Goal: Task Accomplishment & Management: Use online tool/utility

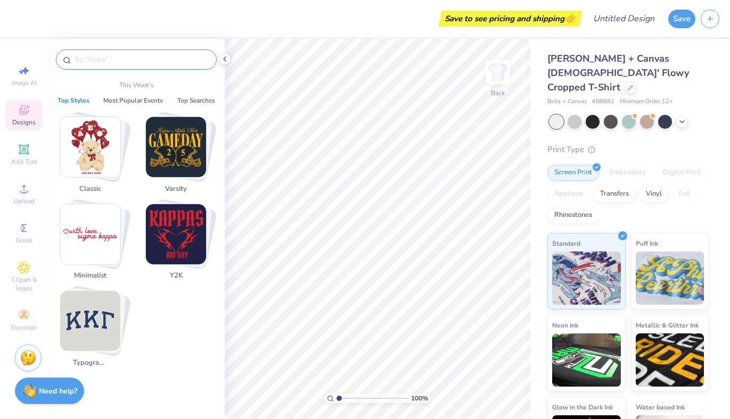
click at [111, 59] on input "text" at bounding box center [141, 59] width 136 height 11
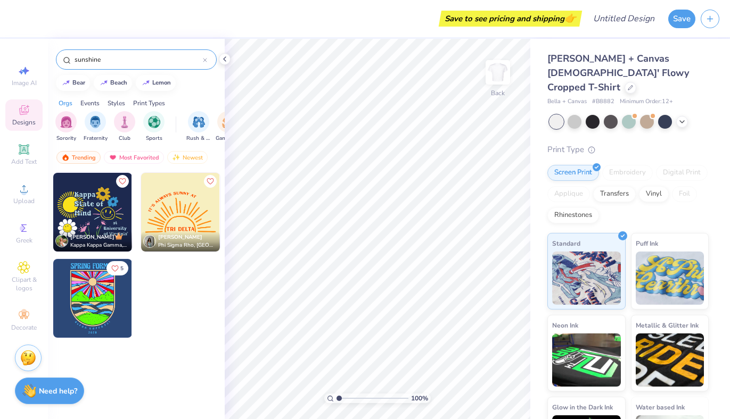
type input "sunshine"
click at [174, 200] on img at bounding box center [180, 212] width 79 height 79
click at [24, 236] on span "Greek" at bounding box center [24, 240] width 17 height 9
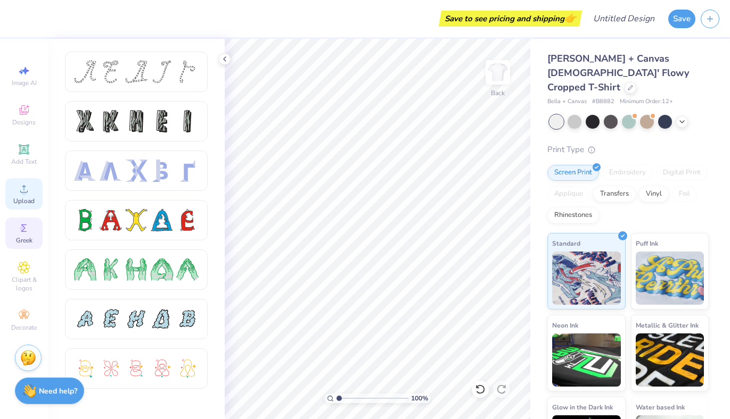
click at [15, 190] on div "Upload" at bounding box center [23, 193] width 37 height 31
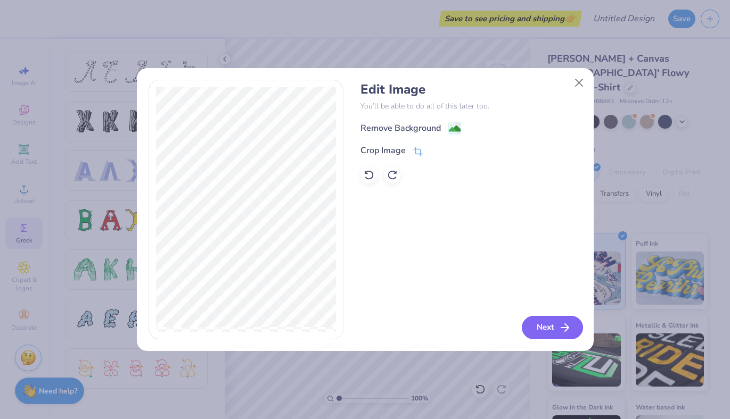
click at [548, 326] on button "Next" at bounding box center [552, 327] width 61 height 23
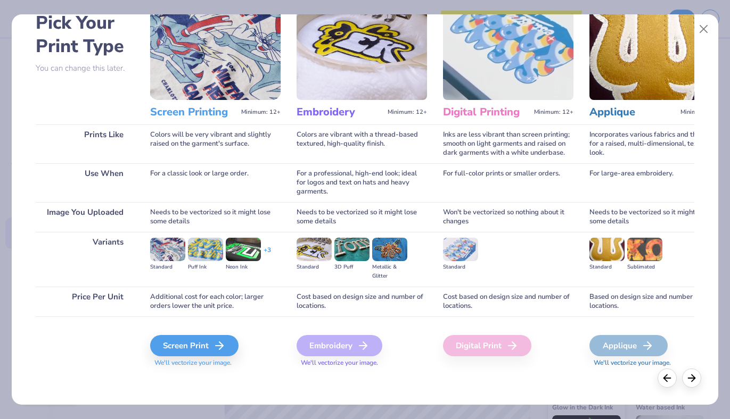
scroll to position [58, 0]
click at [182, 347] on div "Screen Print" at bounding box center [196, 345] width 88 height 21
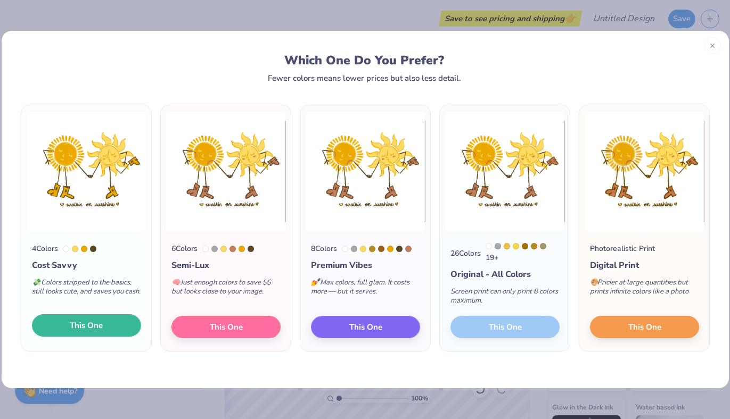
click at [128, 331] on button "This One" at bounding box center [86, 326] width 109 height 22
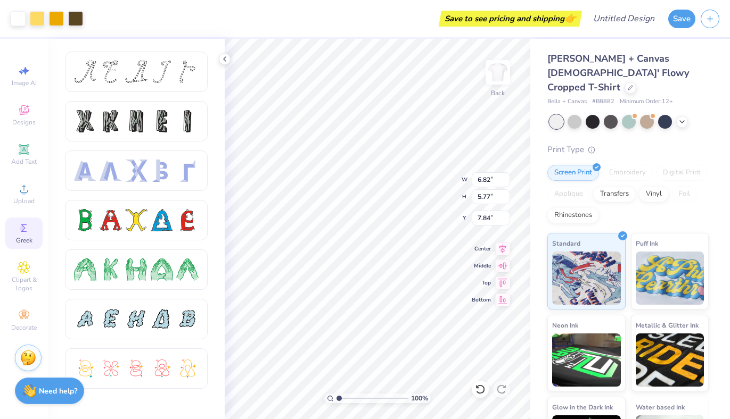
type input "6.82"
type input "5.77"
type input "3.00"
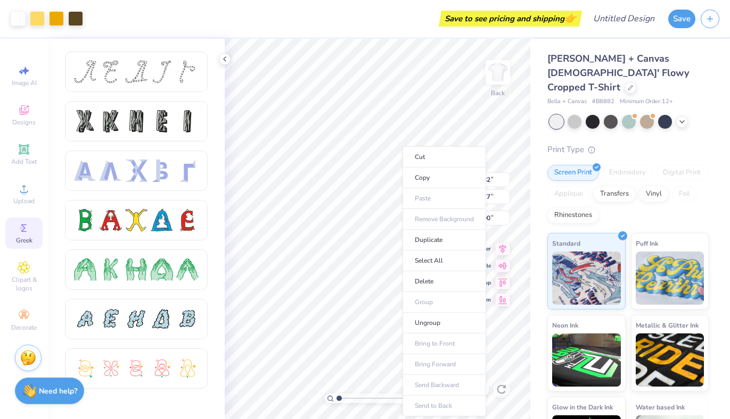
click at [428, 218] on ul "Cut Copy Paste Remove Background Duplicate Select All Delete Group Ungroup Brin…" at bounding box center [444, 281] width 84 height 270
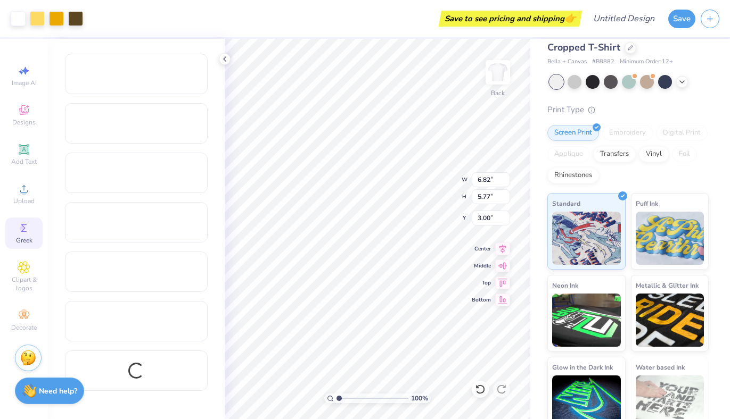
scroll to position [449, 0]
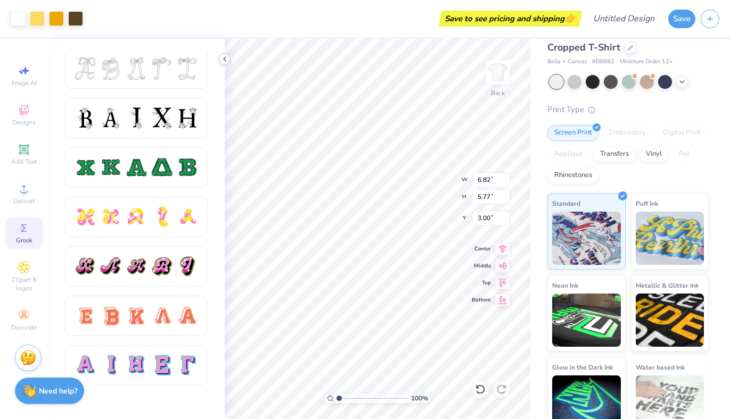
click at [225, 55] on icon at bounding box center [224, 59] width 9 height 9
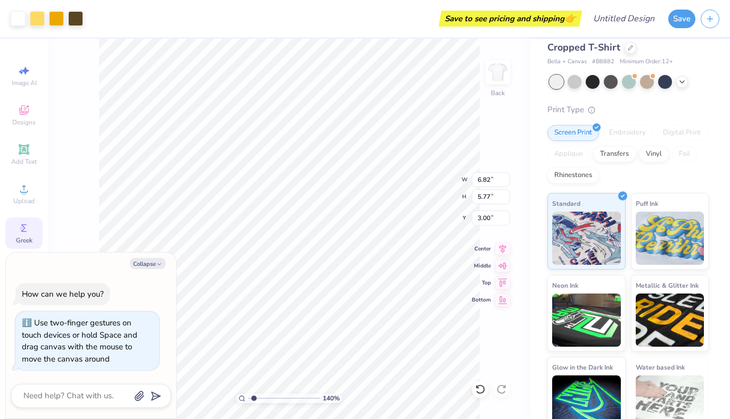
type input "1.4"
click at [253, 400] on input "range" at bounding box center [284, 399] width 72 height 10
click at [152, 268] on button "Collapse" at bounding box center [148, 263] width 36 height 11
type textarea "x"
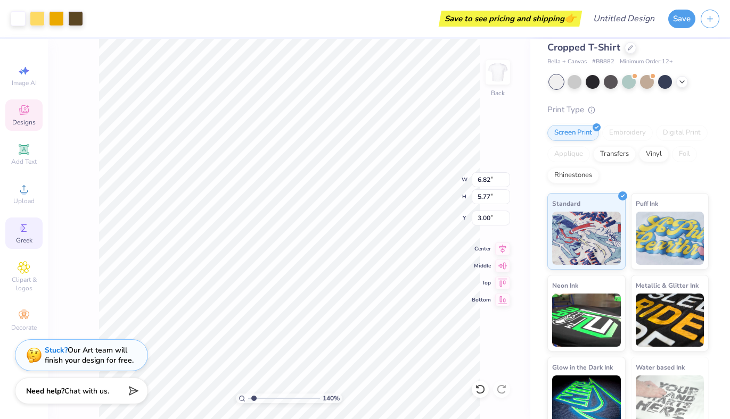
click at [27, 117] on div "Designs" at bounding box center [23, 115] width 37 height 31
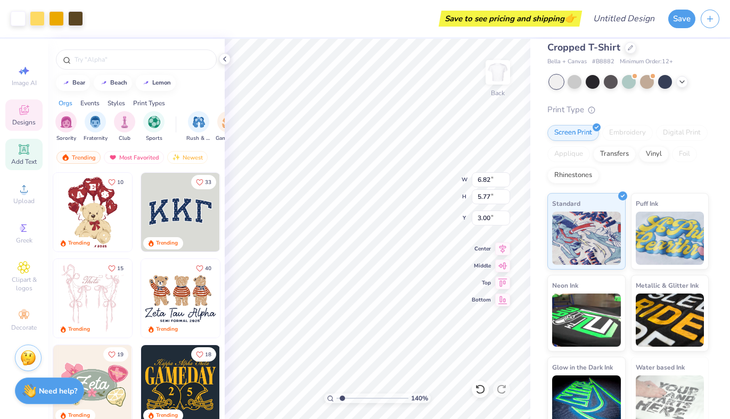
click at [20, 168] on div "Add Text" at bounding box center [23, 154] width 37 height 31
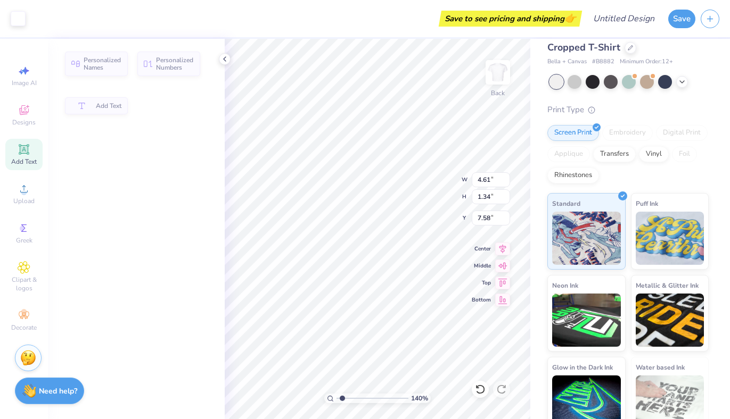
type input "4.61"
type input "1.34"
type input "7.58"
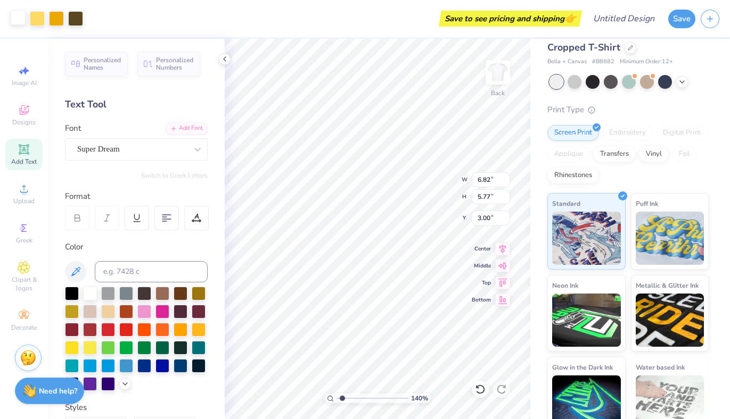
click at [16, 16] on div at bounding box center [18, 17] width 15 height 15
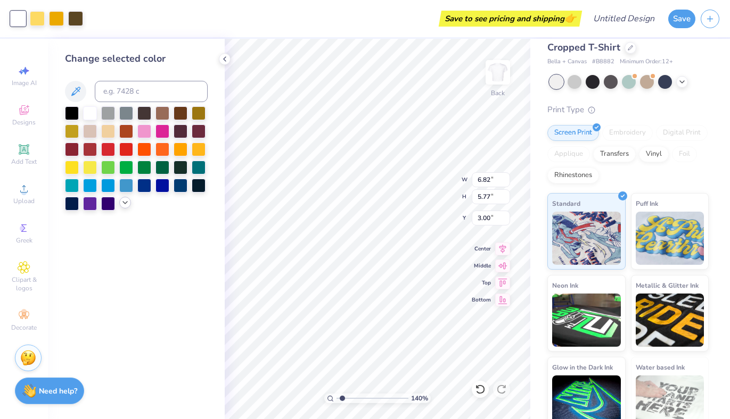
click at [123, 205] on icon at bounding box center [125, 203] width 9 height 9
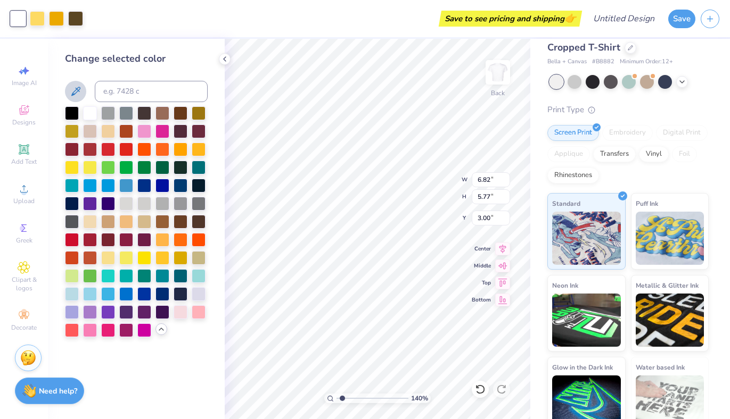
click at [71, 95] on icon at bounding box center [75, 91] width 13 height 13
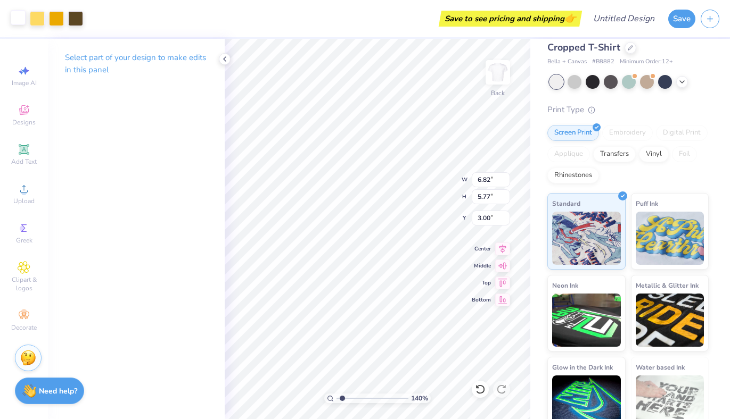
click at [22, 20] on div at bounding box center [18, 17] width 15 height 15
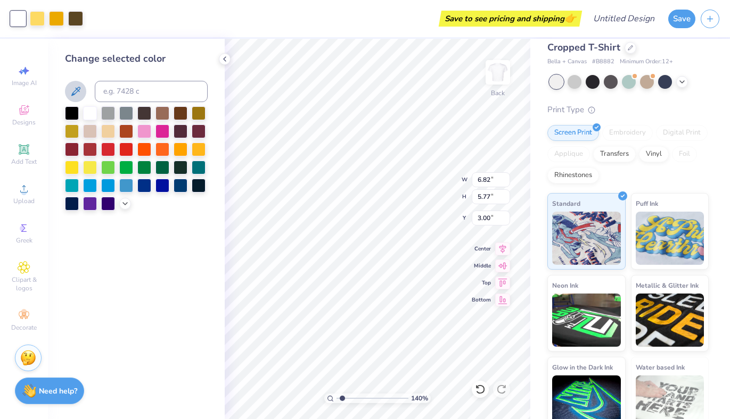
click at [73, 93] on icon at bounding box center [75, 91] width 9 height 9
